Goal: Browse casually

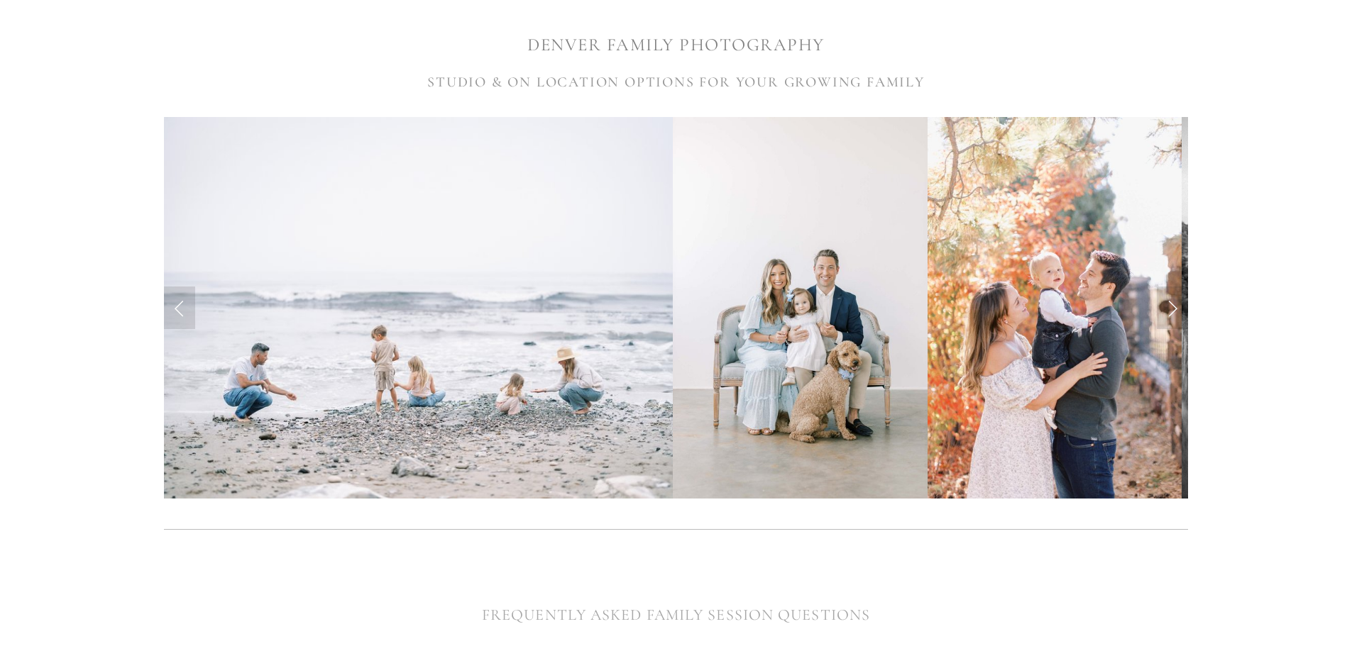
scroll to position [426, 0]
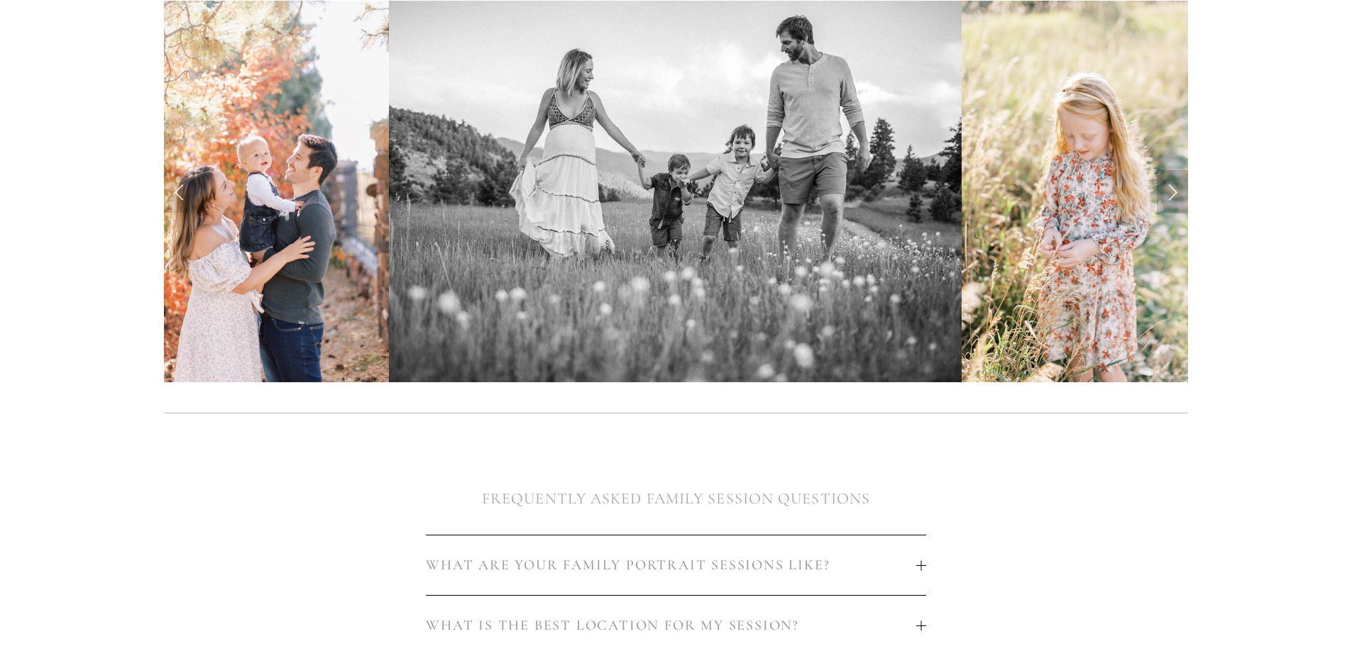
click at [1174, 182] on link "Next Slide" at bounding box center [1172, 191] width 31 height 43
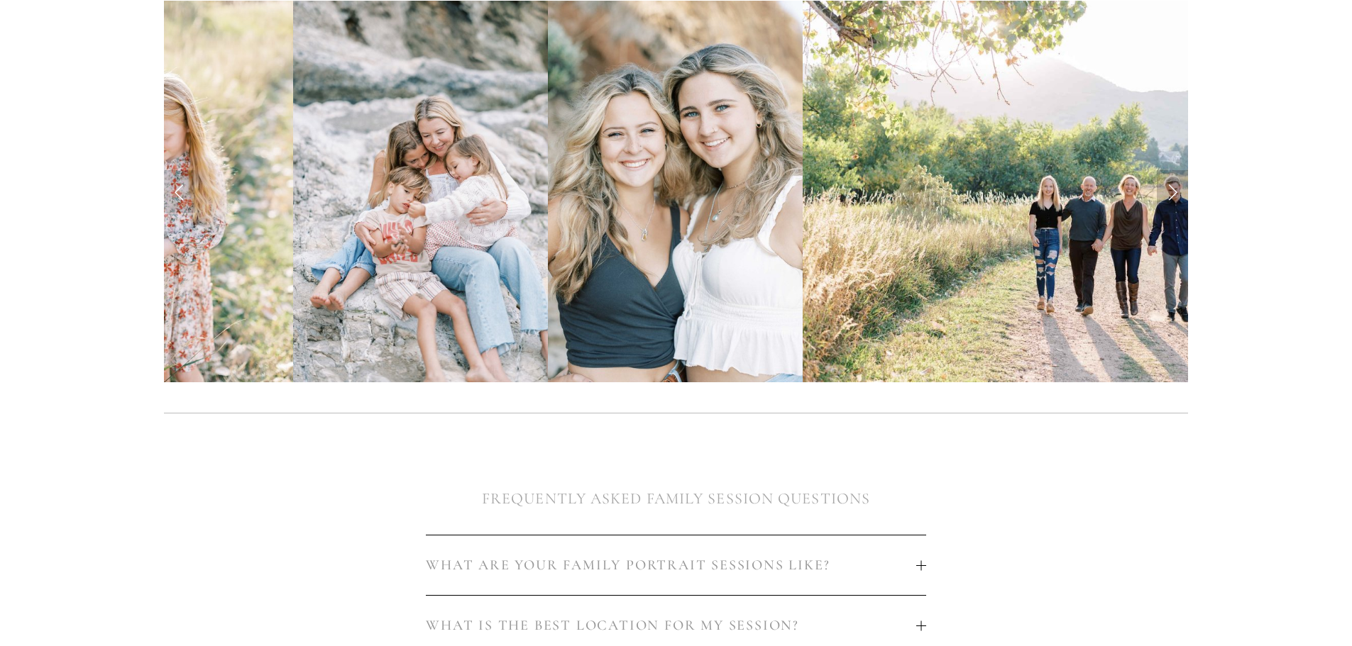
click at [1174, 182] on link "Next Slide" at bounding box center [1172, 191] width 31 height 43
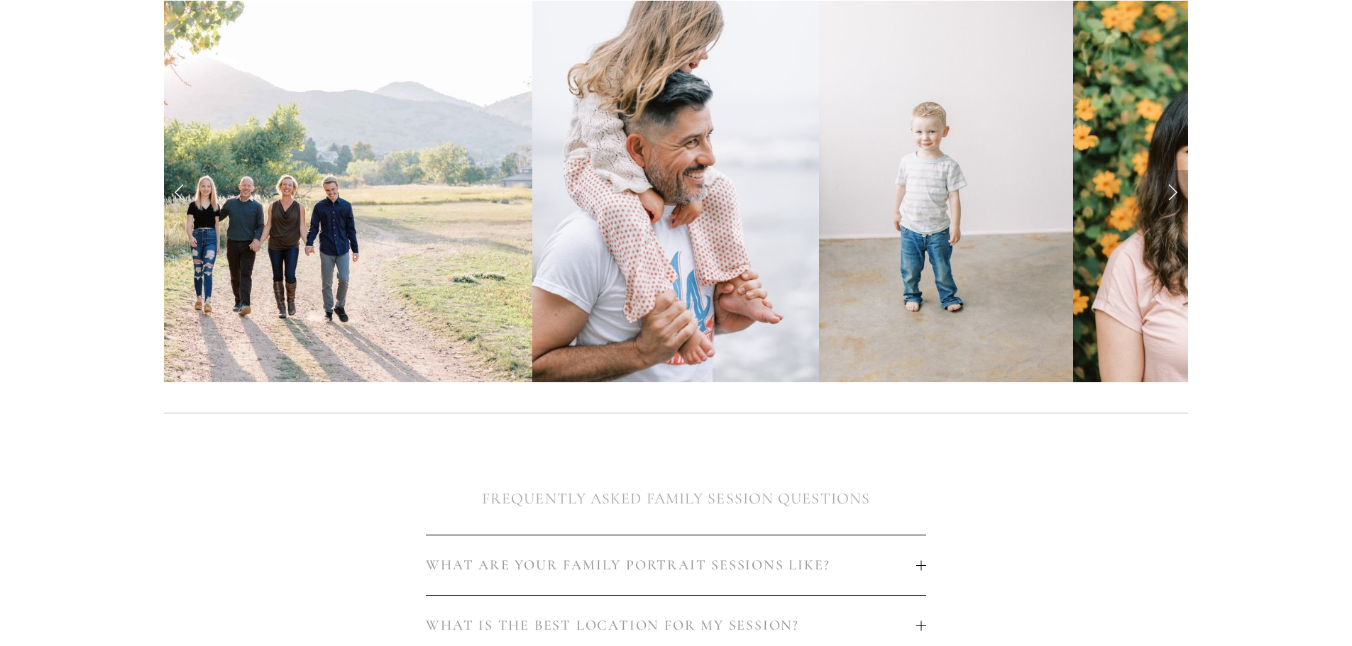
click at [1169, 184] on link "Next Slide" at bounding box center [1172, 191] width 31 height 43
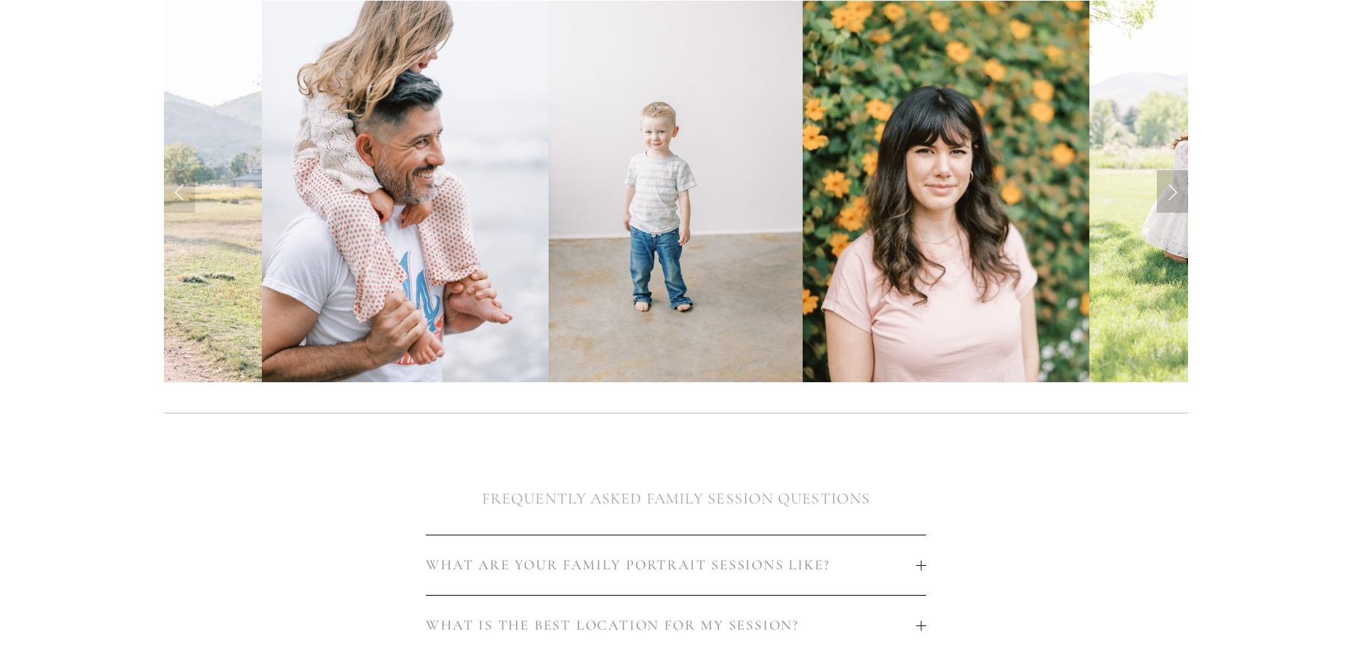
click at [1169, 184] on link "Next Slide" at bounding box center [1172, 191] width 31 height 43
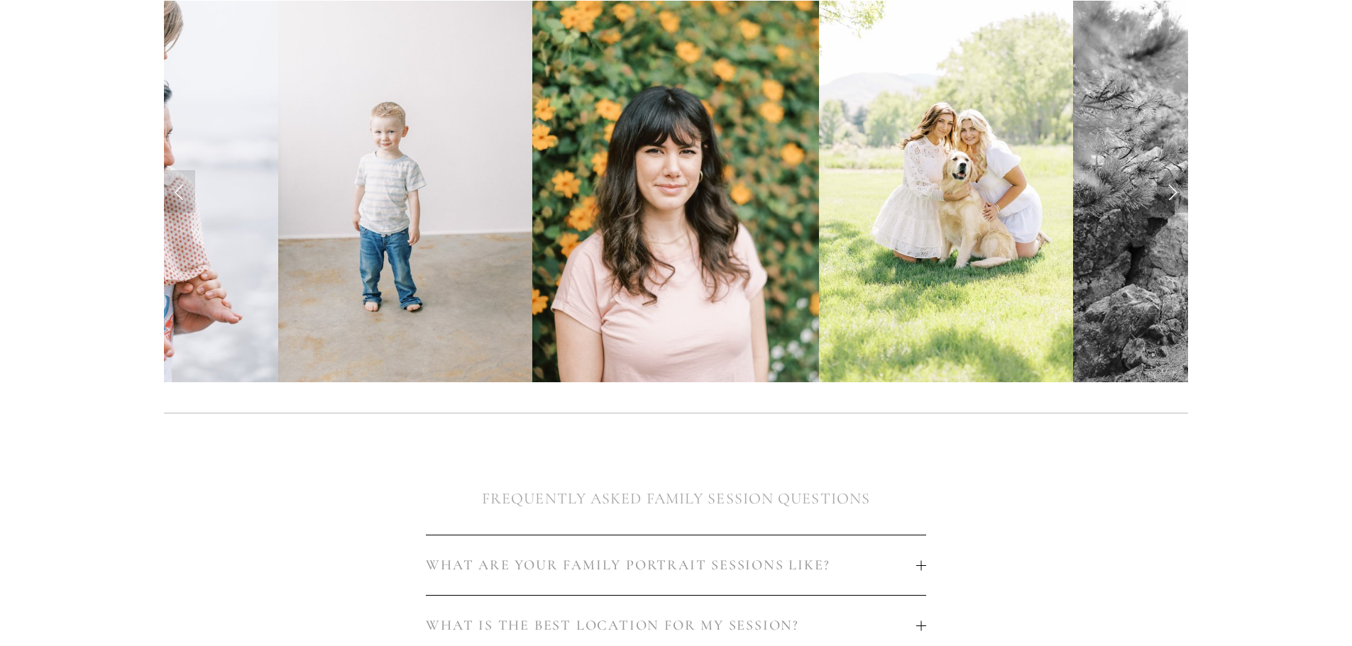
click at [1169, 184] on link "Next Slide" at bounding box center [1172, 191] width 31 height 43
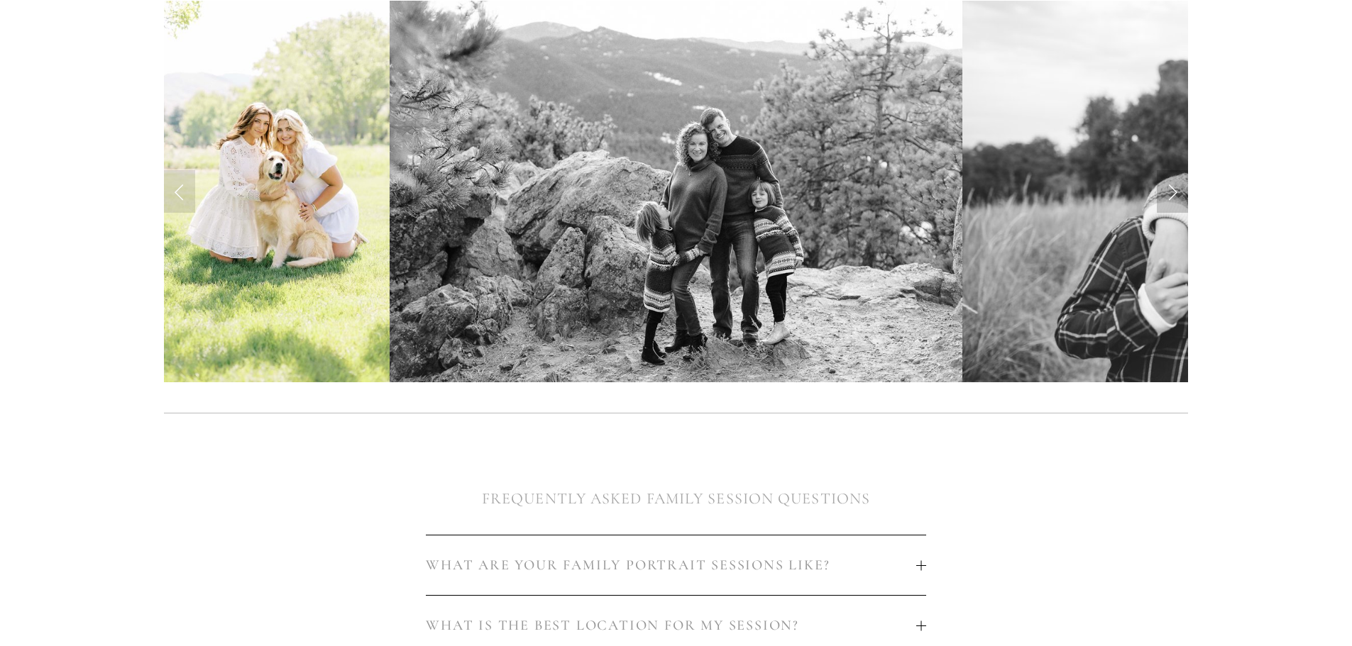
click at [1173, 195] on link "Next Slide" at bounding box center [1172, 191] width 31 height 43
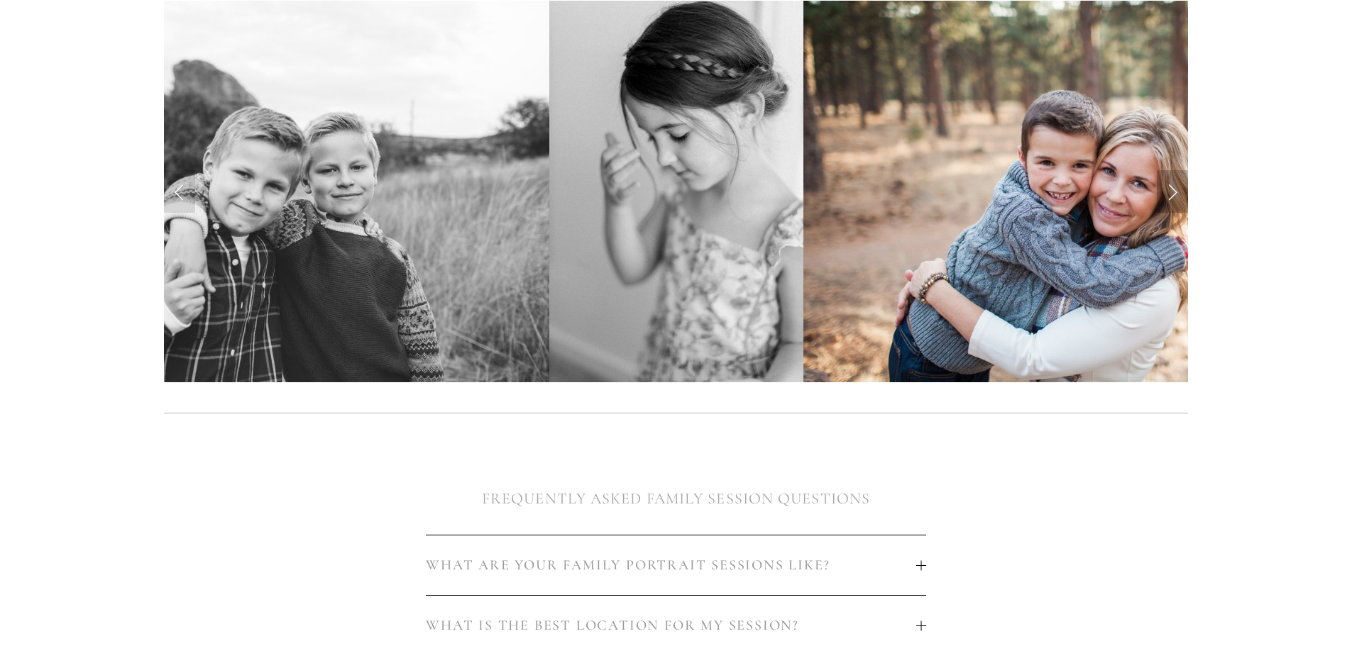
click at [1174, 182] on link "Next Slide" at bounding box center [1172, 191] width 31 height 43
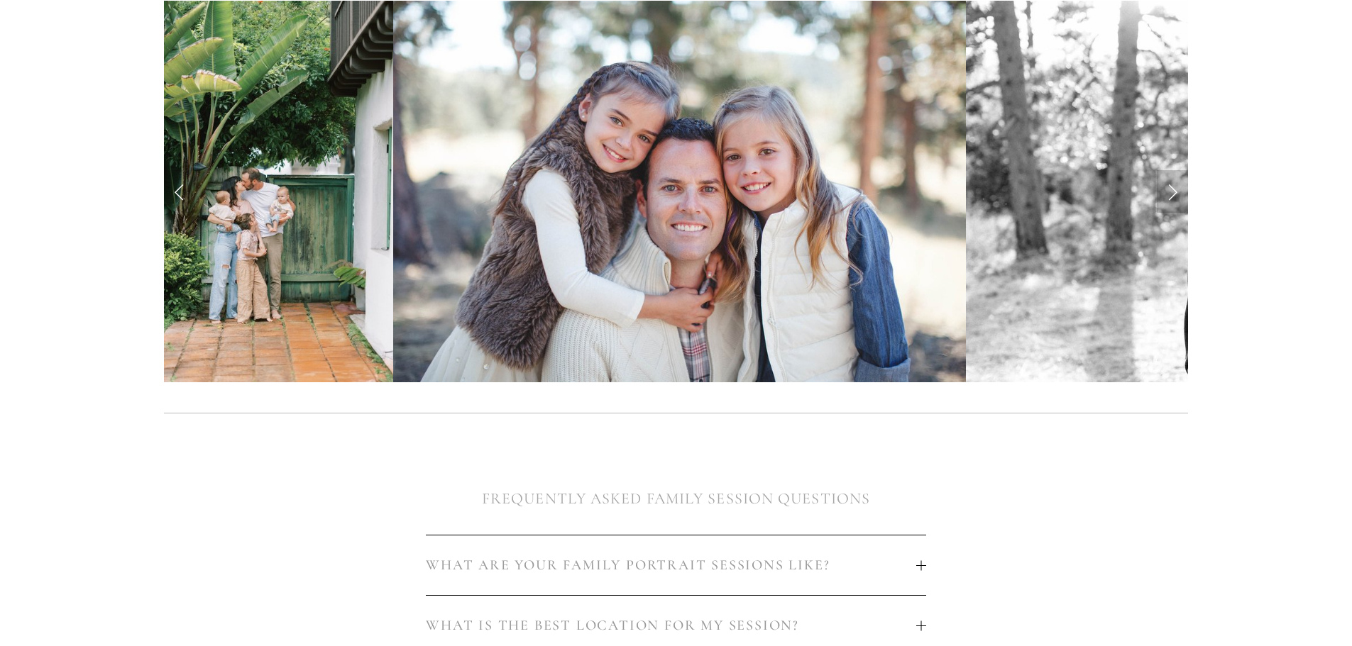
click at [1177, 189] on link "Next Slide" at bounding box center [1172, 191] width 31 height 43
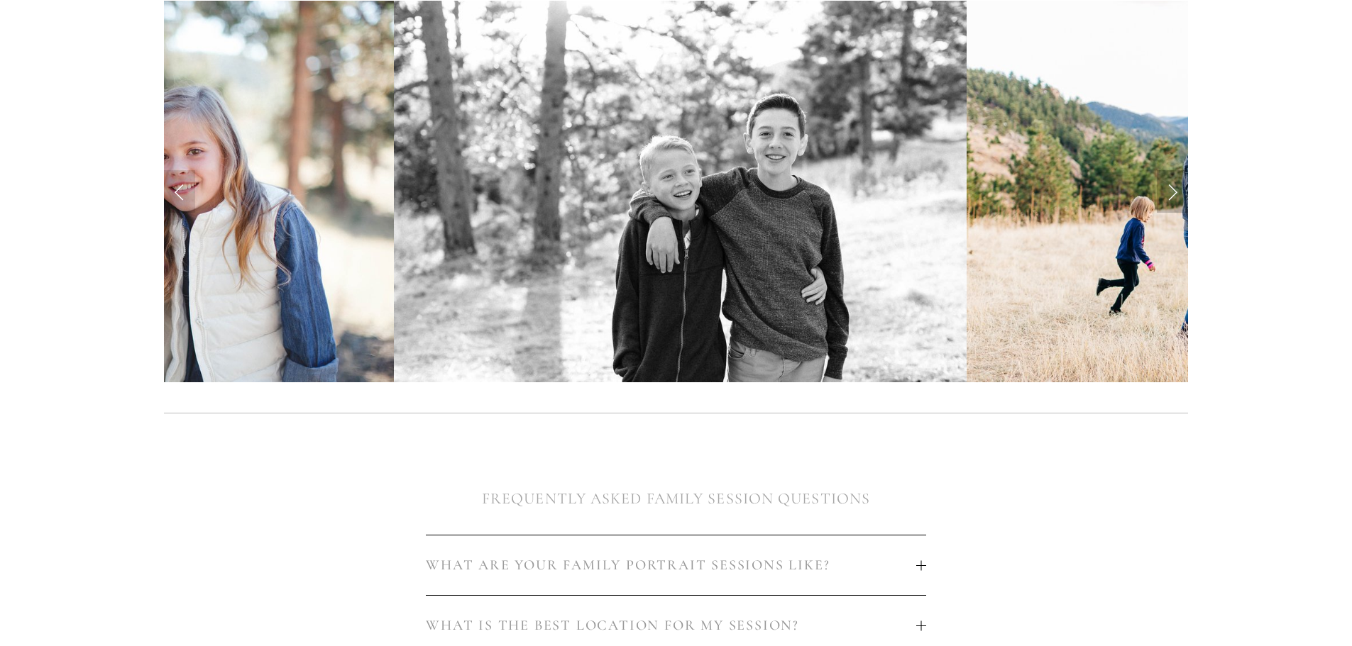
click at [1177, 189] on link "Next Slide" at bounding box center [1172, 191] width 31 height 43
